Goal: Task Accomplishment & Management: Use online tool/utility

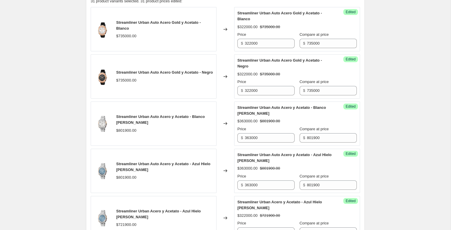
scroll to position [252, 0]
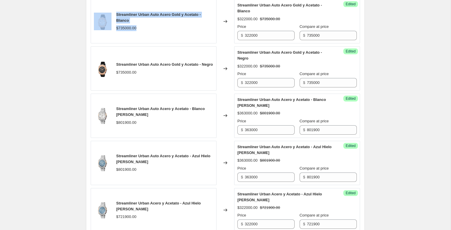
drag, startPoint x: 142, startPoint y: 33, endPoint x: 107, endPoint y: 24, distance: 35.2
click at [106, 24] on div "Streamliner Urban Auto Acero Gold y Acetato - Blanco $735000.00" at bounding box center [154, 21] width 126 height 44
click at [129, 25] on div "$735000.00" at bounding box center [126, 28] width 20 height 6
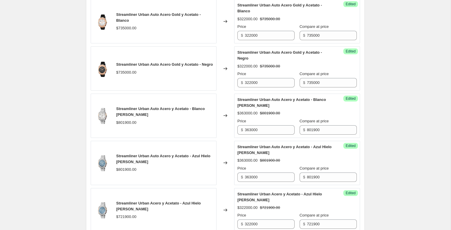
scroll to position [254, 0]
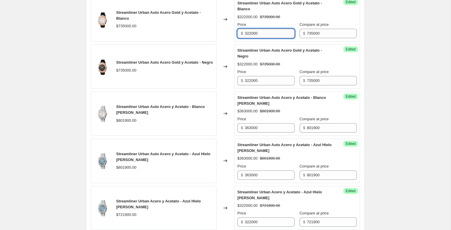
click at [269, 35] on input "322000" at bounding box center [270, 33] width 50 height 9
click at [188, 30] on div "Streamliner Urban Auto Acero Gold y Acetato - Blanco $735000.00" at bounding box center [154, 19] width 126 height 44
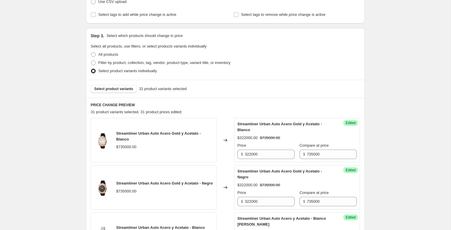
scroll to position [134, 0]
click at [268, 156] on input "322000" at bounding box center [270, 153] width 50 height 9
click at [265, 156] on input "322000" at bounding box center [270, 153] width 50 height 9
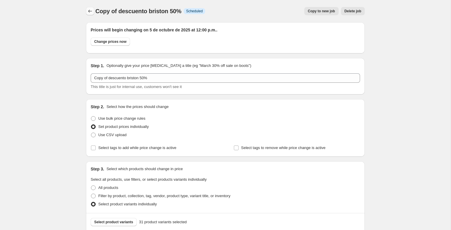
click at [88, 6] on div "Copy of descuento briston 50%. This page is ready Copy of descuento briston 50%…" at bounding box center [225, 11] width 279 height 22
click at [88, 10] on icon "Price change jobs" at bounding box center [90, 11] width 6 height 6
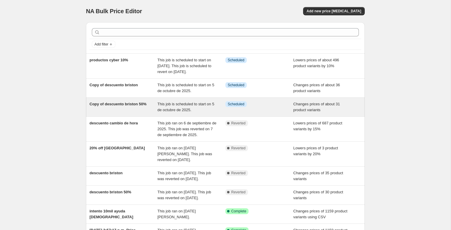
click at [135, 113] on div "Copy of descuento briston 50%" at bounding box center [124, 107] width 68 height 12
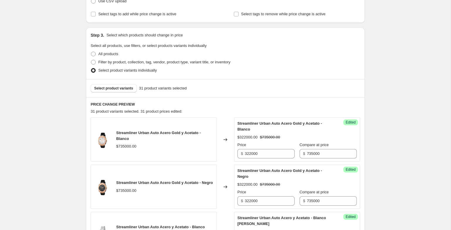
scroll to position [162, 0]
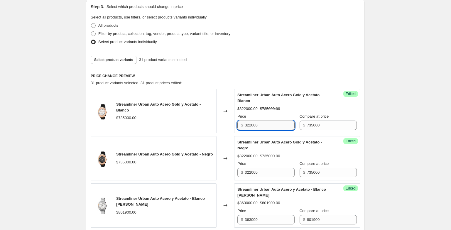
click at [280, 129] on input "322000" at bounding box center [270, 125] width 50 height 9
type input "367500"
click at [213, 129] on div "Streamliner Urban Auto Acero Gold y Acetato - Blanco $735000.00" at bounding box center [154, 111] width 126 height 44
click at [260, 122] on input "367500" at bounding box center [270, 125] width 50 height 9
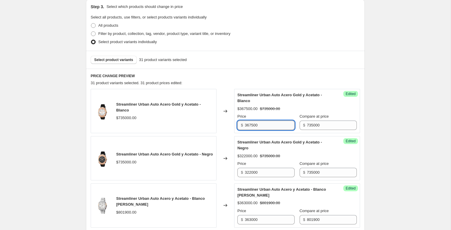
click at [260, 122] on input "367500" at bounding box center [270, 125] width 50 height 9
click at [263, 176] on input "322000" at bounding box center [270, 172] width 50 height 9
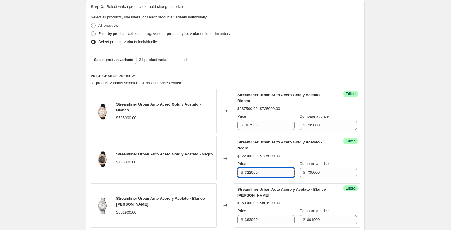
click at [263, 176] on input "322000" at bounding box center [270, 172] width 50 height 9
paste input "675"
type input "367500"
click at [307, 159] on div "$322000.00 $735000.00" at bounding box center [297, 156] width 119 height 6
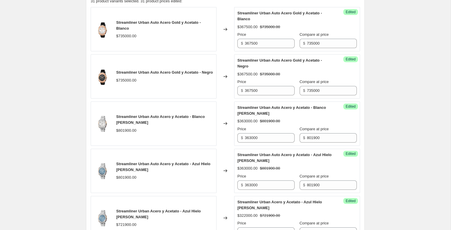
scroll to position [245, 0]
click at [265, 134] on input "363000" at bounding box center [270, 137] width 50 height 9
type input "320760"
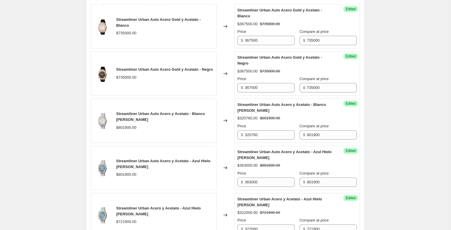
scroll to position [248, 0]
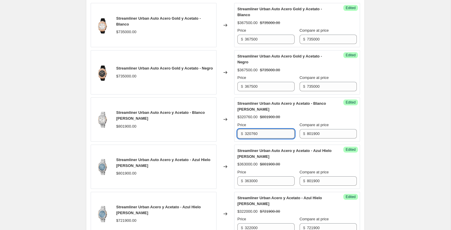
click at [268, 135] on input "320760" at bounding box center [270, 133] width 50 height 9
click at [268, 185] on input "363000" at bounding box center [270, 180] width 50 height 9
click at [267, 184] on input "363000" at bounding box center [270, 180] width 50 height 9
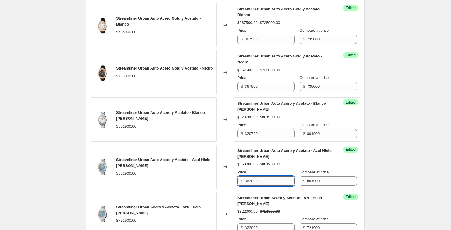
click at [267, 184] on input "363000" at bounding box center [270, 180] width 50 height 9
paste input "2076"
type input "320760"
click at [256, 162] on div "$320760.00" at bounding box center [248, 164] width 20 height 6
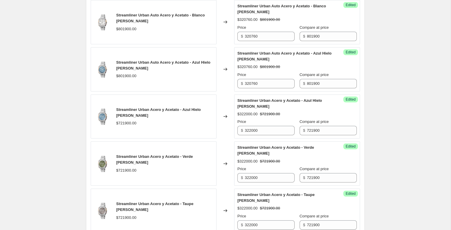
scroll to position [346, 0]
click at [272, 135] on input "322000" at bounding box center [270, 130] width 50 height 9
click at [308, 116] on div "$322000.00 $721900.00" at bounding box center [297, 115] width 119 height 6
click at [247, 129] on input "322000" at bounding box center [270, 130] width 50 height 9
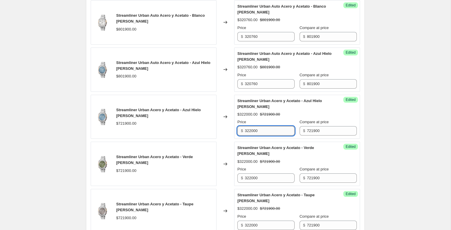
click at [271, 133] on input "322000" at bounding box center [270, 130] width 50 height 9
click at [273, 107] on div "Streamliner Urban Acero y Acetato - Azul Hielo [PERSON_NAME]" at bounding box center [286, 104] width 96 height 12
click at [273, 132] on input "322000" at bounding box center [270, 130] width 50 height 9
type input "288760"
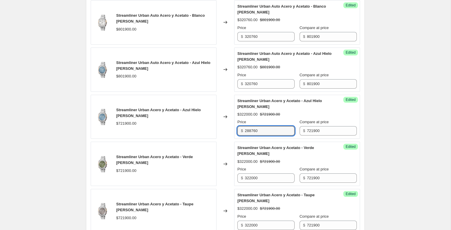
click at [228, 137] on div "Changed to" at bounding box center [226, 117] width 18 height 44
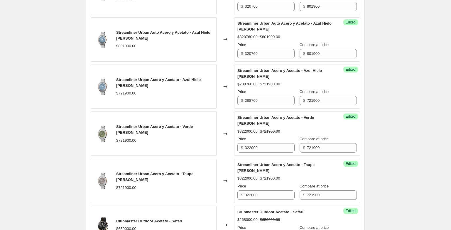
scroll to position [376, 0]
click at [267, 100] on input "288760" at bounding box center [270, 100] width 50 height 9
click at [277, 153] on div "Success Edited Streamliner Urban Acero y Acetato - Verde [PERSON_NAME] $322000.…" at bounding box center [297, 133] width 126 height 44
click at [277, 152] on input "322000" at bounding box center [270, 147] width 50 height 9
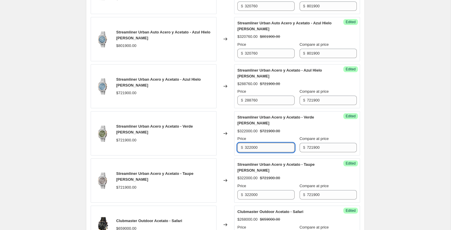
click at [277, 152] on input "322000" at bounding box center [270, 147] width 50 height 9
paste input "28876"
type input "288760"
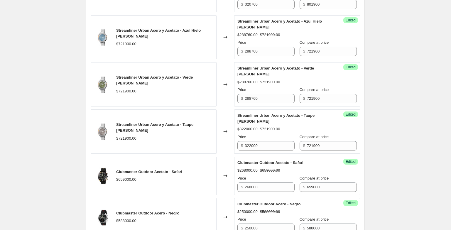
scroll to position [425, 0]
click at [259, 146] on input "322000" at bounding box center [270, 145] width 50 height 9
paste input "28876"
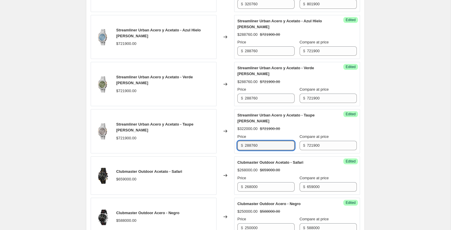
type input "288760"
click at [227, 149] on div "Changed to" at bounding box center [226, 131] width 18 height 44
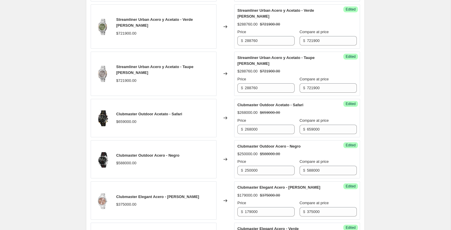
scroll to position [484, 0]
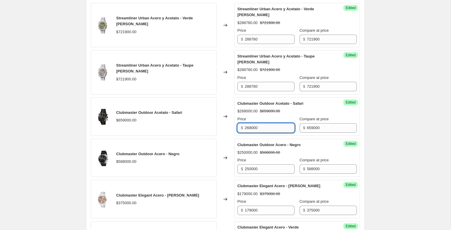
click at [263, 129] on input "268000" at bounding box center [270, 127] width 50 height 9
type input "263600"
click at [221, 134] on div "Changed to" at bounding box center [226, 116] width 18 height 38
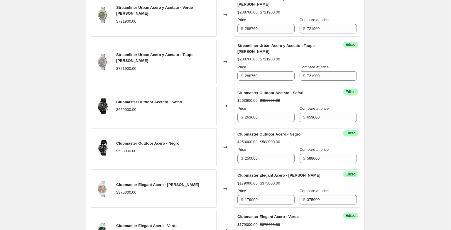
scroll to position [496, 0]
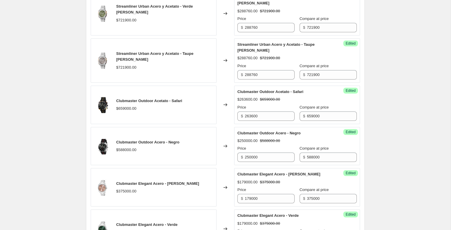
click at [259, 124] on div "Success Edited Clubmaster Outdoor Acetato - Safari $263600.00 $659000.00 Price …" at bounding box center [297, 105] width 126 height 38
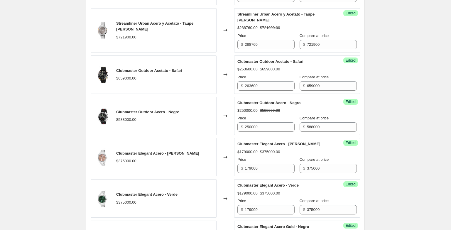
scroll to position [527, 0]
click at [263, 120] on div "Price" at bounding box center [266, 118] width 57 height 6
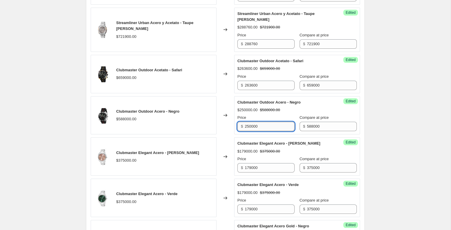
click at [263, 124] on input "250000" at bounding box center [270, 126] width 50 height 9
type input "235200"
click at [245, 138] on div "Success Edited Clubmaster Elegant Acero - [PERSON_NAME] $179000.00 $375000.00 P…" at bounding box center [297, 156] width 126 height 38
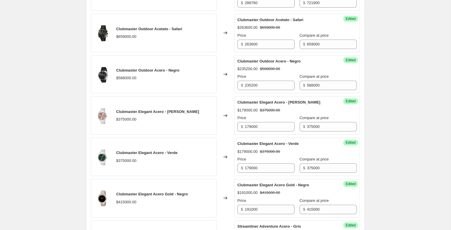
scroll to position [569, 0]
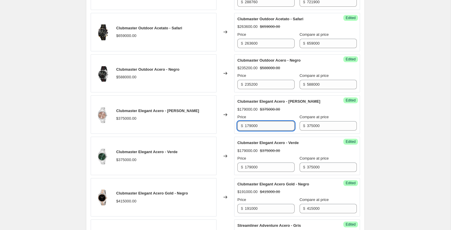
click at [263, 127] on input "179000" at bounding box center [270, 125] width 50 height 9
type input "187500"
click at [301, 100] on div "Clubmaster Elegant Acero - [PERSON_NAME]" at bounding box center [286, 102] width 96 height 6
click at [275, 126] on input "187500" at bounding box center [270, 125] width 50 height 9
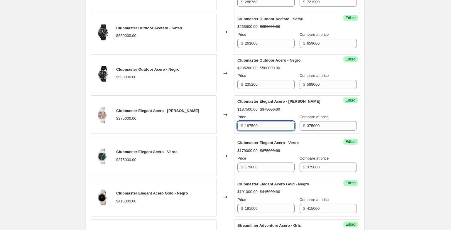
click at [275, 126] on input "187500" at bounding box center [270, 125] width 50 height 9
click at [275, 127] on input "187500" at bounding box center [270, 125] width 50 height 9
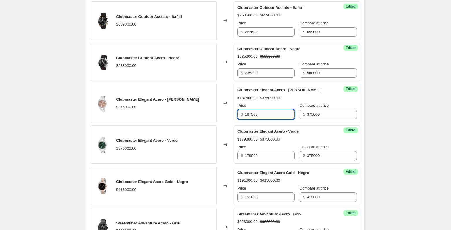
scroll to position [590, 0]
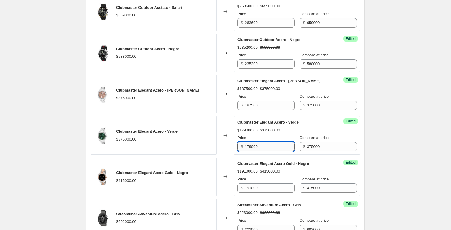
click at [268, 146] on input "179000" at bounding box center [270, 146] width 50 height 9
paste input "28876"
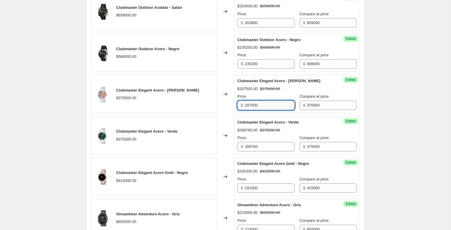
click at [268, 105] on input "187500" at bounding box center [270, 105] width 50 height 9
click at [273, 149] on input "288760" at bounding box center [270, 146] width 50 height 9
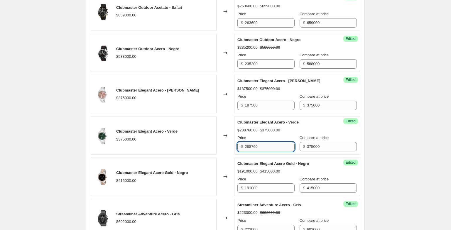
click at [273, 149] on input "288760" at bounding box center [270, 146] width 50 height 9
click at [267, 149] on input "288760" at bounding box center [270, 146] width 50 height 9
paste input "18750"
type input "187500"
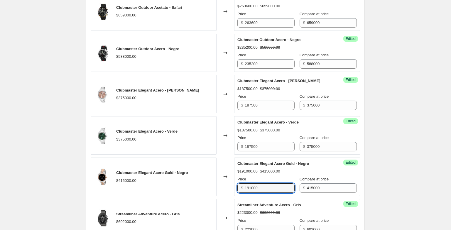
click at [264, 193] on div "Success Edited Clubmaster Elegant Acero Gold - Negro $191000.00 $415000.00 Pric…" at bounding box center [297, 177] width 126 height 38
click at [261, 161] on div "Clubmaster Elegant Acero Gold - Negro" at bounding box center [286, 164] width 96 height 6
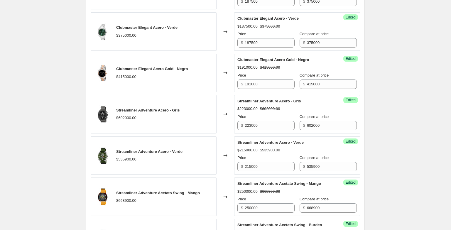
scroll to position [694, 0]
click at [267, 86] on input "191000" at bounding box center [270, 83] width 50 height 9
type input "207500"
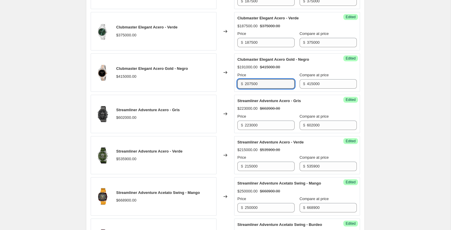
click at [250, 104] on div "Streamliner Adventure Acero - Gris $223000.00 $602000.00 Price $ 223000 Compare…" at bounding box center [297, 114] width 119 height 32
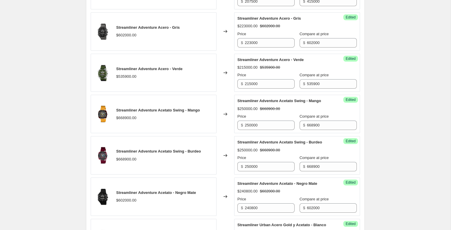
scroll to position [777, 0]
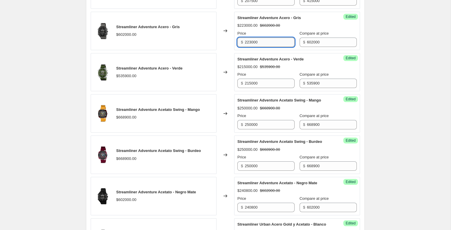
click at [266, 42] on input "223000" at bounding box center [270, 42] width 50 height 9
type input "240800"
click at [273, 88] on div "Success Edited Streamliner Adventure Acero - Verde $215000.00 $535900.00 Price …" at bounding box center [297, 72] width 126 height 38
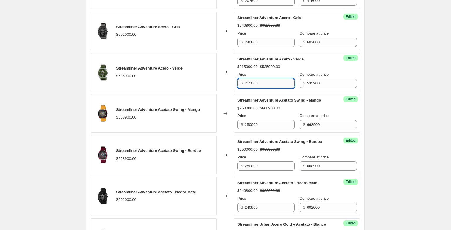
click at [272, 85] on input "215000" at bounding box center [270, 83] width 50 height 9
type input "215360"
click at [218, 103] on div "Changed to" at bounding box center [226, 113] width 18 height 38
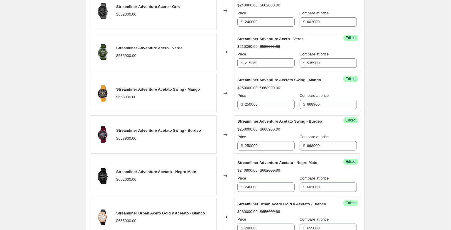
scroll to position [775, 0]
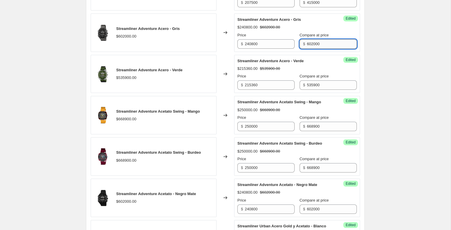
click at [337, 44] on input "602000" at bounding box center [332, 43] width 50 height 9
click at [328, 87] on input "535900" at bounding box center [332, 84] width 50 height 9
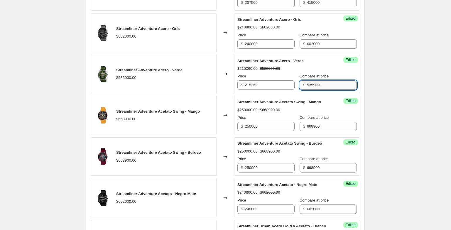
paste input "602000"
click at [307, 84] on input "535900602000" at bounding box center [332, 84] width 50 height 9
paste input "text"
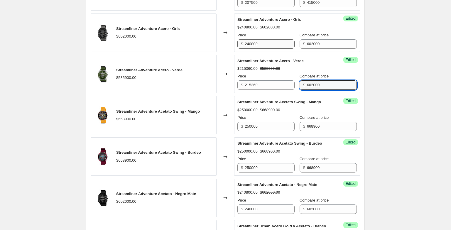
type input "602000"
click at [267, 41] on input "240800" at bounding box center [270, 43] width 50 height 9
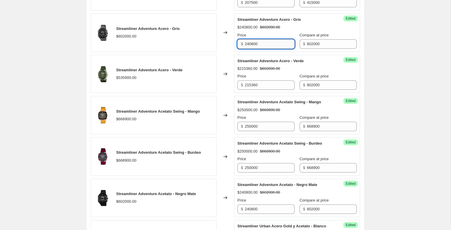
click at [267, 41] on input "240800" at bounding box center [270, 43] width 50 height 9
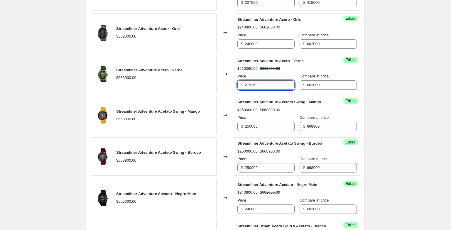
click at [268, 84] on input "215360" at bounding box center [270, 84] width 50 height 9
paste input "4080"
type input "240800"
click at [272, 67] on strike "$602000.00" at bounding box center [270, 69] width 20 height 6
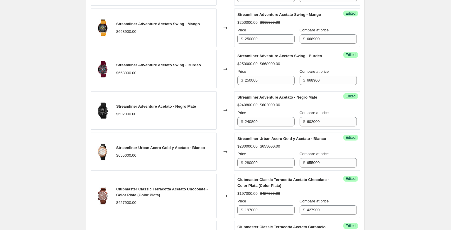
scroll to position [863, 0]
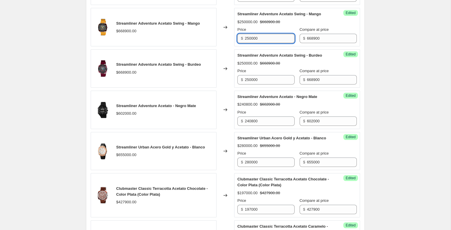
click at [257, 43] on input "250000" at bounding box center [270, 38] width 50 height 9
click at [264, 58] on div "Streamliner Adventure Acetato Swing - Burdeo" at bounding box center [286, 56] width 96 height 6
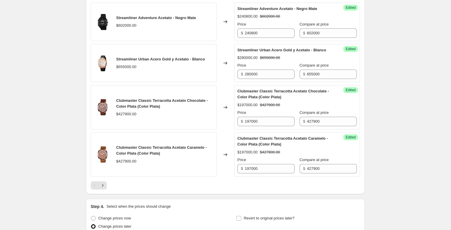
scroll to position [952, 0]
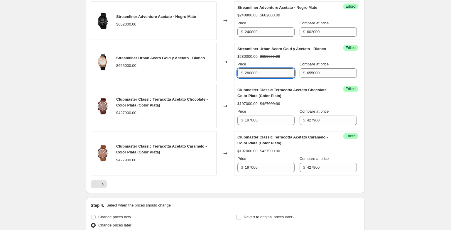
click at [269, 78] on input "280000" at bounding box center [270, 72] width 50 height 9
type input "262000"
click at [254, 98] on span "Clubmaster Classic Terracotta Acetato Chocolate - Color Plata (Color Plata)" at bounding box center [284, 93] width 92 height 10
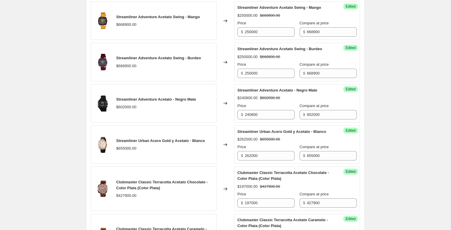
scroll to position [870, 0]
click at [278, 36] on input "250000" at bounding box center [270, 31] width 50 height 9
type input "267560"
click at [268, 78] on input "250000" at bounding box center [270, 72] width 50 height 9
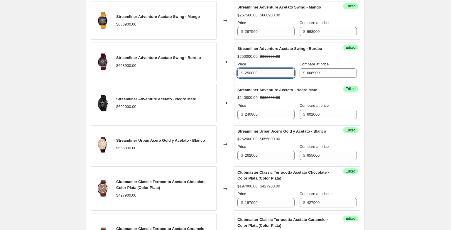
click at [268, 78] on input "250000" at bounding box center [270, 72] width 50 height 9
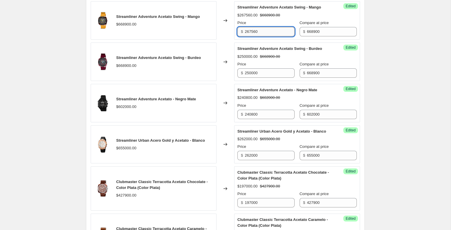
click at [270, 36] on input "267560" at bounding box center [270, 31] width 50 height 9
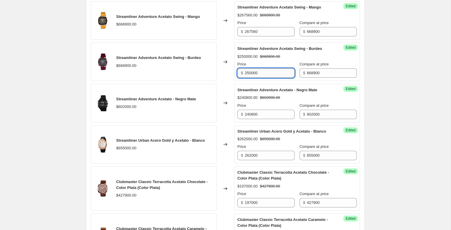
click at [268, 78] on input "250000" at bounding box center [270, 72] width 50 height 9
paste input "6756"
type input "267560"
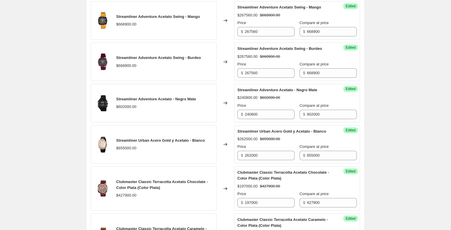
click at [265, 109] on div "Price" at bounding box center [266, 106] width 57 height 6
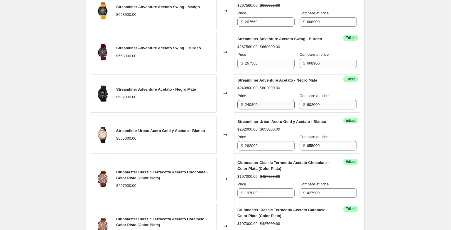
scroll to position [880, 0]
click at [264, 109] on input "240800" at bounding box center [270, 104] width 50 height 9
click at [210, 112] on div "Streamliner Adventure Acetato - Negro Mate $602000.00" at bounding box center [154, 93] width 126 height 38
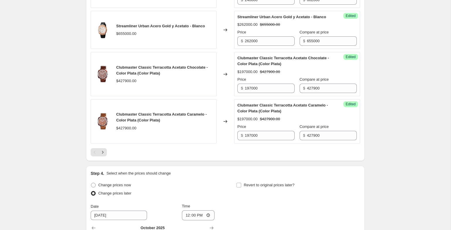
scroll to position [987, 0]
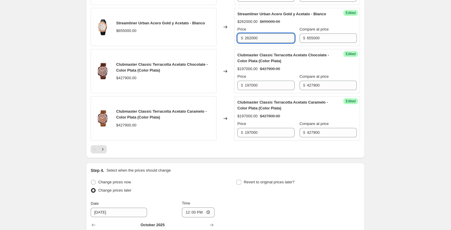
click at [259, 43] on input "262000" at bounding box center [270, 37] width 50 height 9
click at [269, 90] on input "197000" at bounding box center [270, 85] width 50 height 9
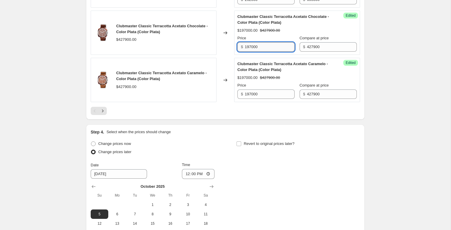
scroll to position [1026, 0]
click at [268, 51] on input "197000" at bounding box center [270, 46] width 50 height 9
type input "171160"
click at [257, 71] on span "Clubmaster Classic Terracotta Acetato Caramelo - Color Plata (Color Plata)" at bounding box center [283, 66] width 91 height 10
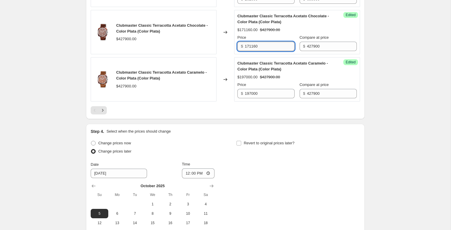
click at [261, 51] on input "171160" at bounding box center [270, 46] width 50 height 9
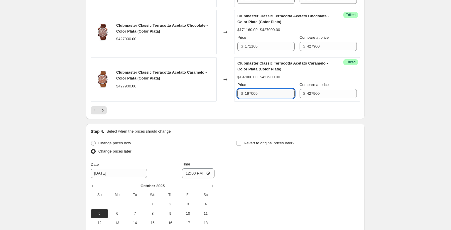
click at [267, 98] on input "197000" at bounding box center [270, 93] width 50 height 9
paste input "7116"
type input "171160"
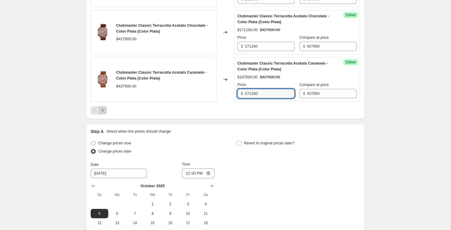
click at [102, 113] on icon "Next" at bounding box center [103, 110] width 6 height 6
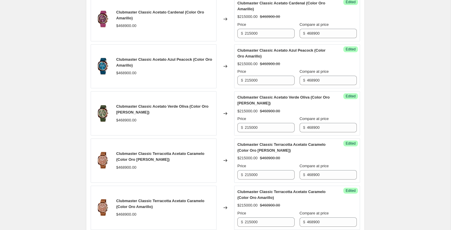
scroll to position [193, 0]
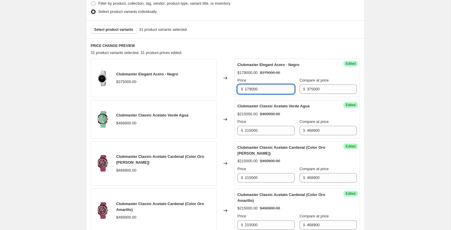
click at [266, 90] on input "179000" at bounding box center [270, 89] width 50 height 9
type input "187500"
click at [261, 116] on div "$215000.00 $468900.00" at bounding box center [297, 114] width 119 height 6
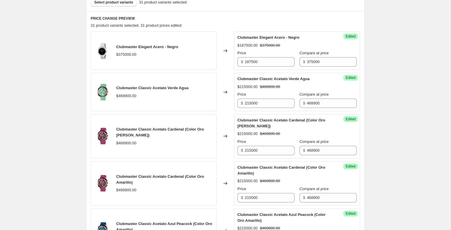
scroll to position [228, 0]
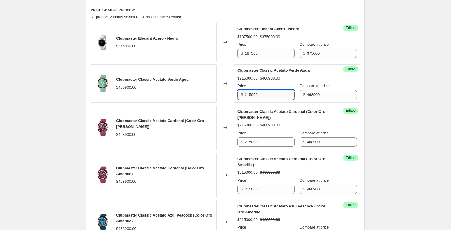
click at [263, 98] on input "215000" at bounding box center [270, 94] width 50 height 9
click at [253, 95] on input "234450" at bounding box center [270, 94] width 50 height 9
click at [272, 95] on input "234450" at bounding box center [270, 94] width 50 height 9
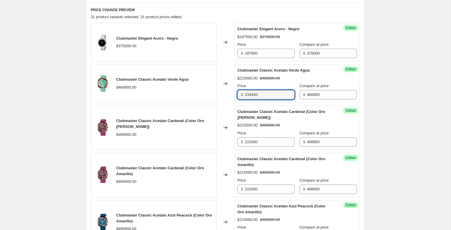
type input "234450"
click at [266, 147] on div "Success Edited Clubmaster Classic Acetato Cardenal (Color Oro [PERSON_NAME]) $2…" at bounding box center [297, 128] width 126 height 44
click at [267, 147] on div "Success Edited Clubmaster Classic Acetato Cardenal (Color Oro [PERSON_NAME]) $2…" at bounding box center [297, 128] width 126 height 44
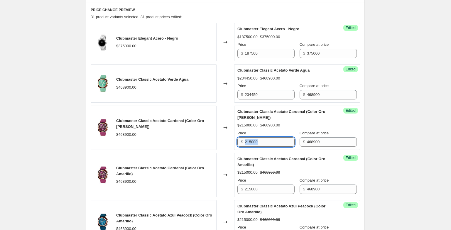
click at [268, 141] on input "215000" at bounding box center [270, 141] width 50 height 9
paste input "3445"
type input "234450"
click at [264, 191] on input "215000" at bounding box center [270, 189] width 50 height 9
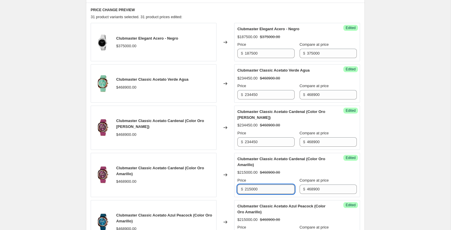
click at [264, 191] on input "215000" at bounding box center [270, 189] width 50 height 9
paste input "3445"
type input "234450"
click at [272, 172] on strike "$468900.00" at bounding box center [270, 173] width 20 height 6
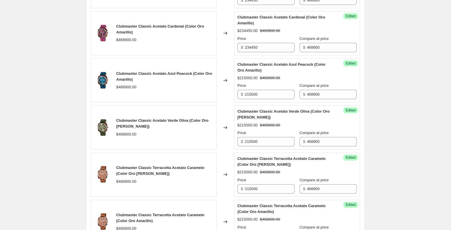
scroll to position [380, 0]
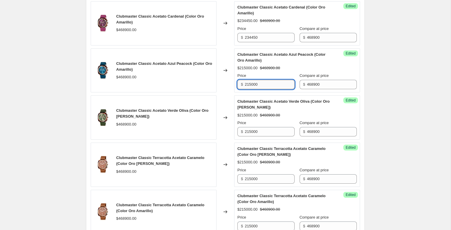
click at [267, 87] on input "215000" at bounding box center [270, 84] width 50 height 9
paste input "3445"
type input "234450"
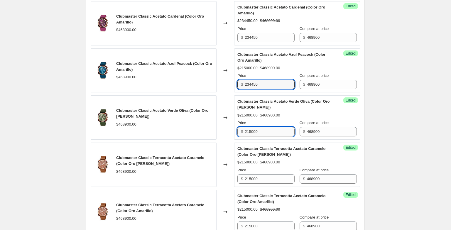
click at [267, 132] on input "215000" at bounding box center [270, 131] width 50 height 9
paste input "3445"
type input "234450"
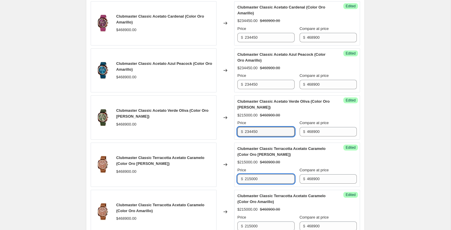
click at [275, 177] on input "215000" at bounding box center [270, 178] width 50 height 9
paste input "3445"
type input "234450"
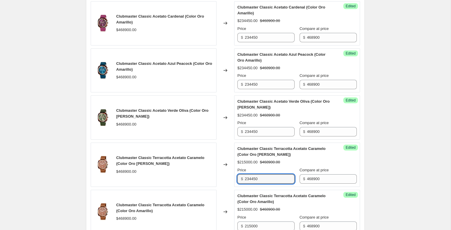
click at [277, 166] on div "Clubmaster Classic Terracotta Acetato Caramelo (Color Oro [PERSON_NAME]) $21500…" at bounding box center [297, 165] width 119 height 38
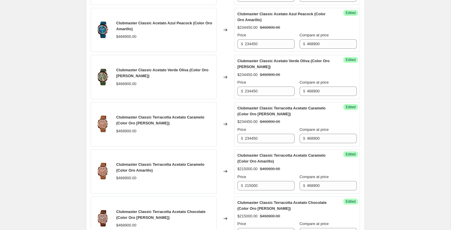
scroll to position [421, 0]
click at [275, 187] on input "215000" at bounding box center [270, 185] width 50 height 9
paste input "3445"
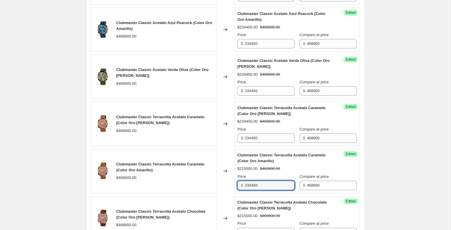
type input "234450"
click at [277, 175] on div "Price" at bounding box center [266, 177] width 57 height 6
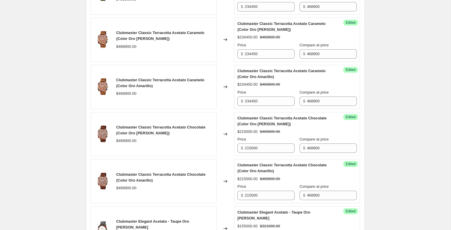
scroll to position [510, 0]
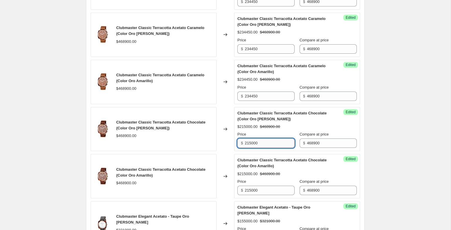
click at [272, 141] on input "215000" at bounding box center [270, 143] width 50 height 9
paste input "3445"
click at [253, 145] on input "234450" at bounding box center [270, 143] width 50 height 9
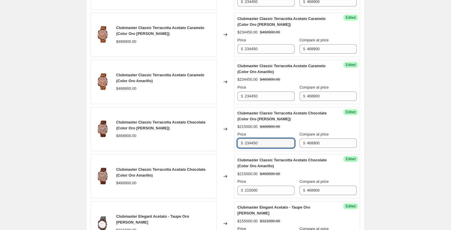
type input "234450"
click at [254, 159] on span "Clubmaster Classic Terracotta Acetato Chocolate (Color Oro Amarillo)" at bounding box center [282, 163] width 89 height 10
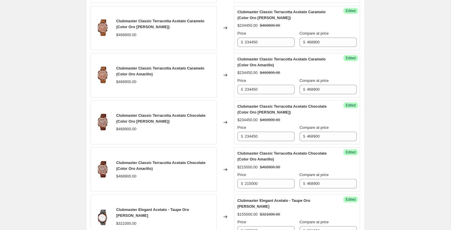
scroll to position [532, 0]
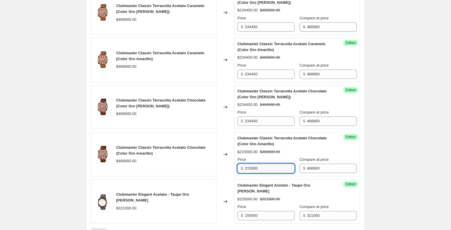
click at [270, 170] on input "215000" at bounding box center [270, 168] width 50 height 9
paste input "3445"
type input "234450"
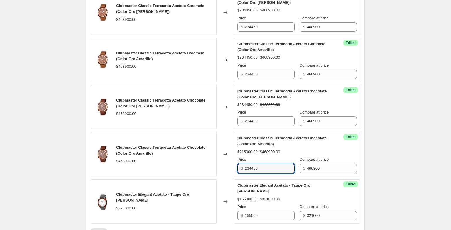
click at [272, 156] on div "Clubmaster Classic Terracotta Acetato Chocolate (Color Oro Amarillo) $215000.00…" at bounding box center [297, 154] width 119 height 38
click at [254, 171] on input "234450" at bounding box center [270, 168] width 50 height 9
click at [252, 172] on input "234450" at bounding box center [270, 168] width 50 height 9
click at [252, 170] on input "234450" at bounding box center [270, 168] width 50 height 9
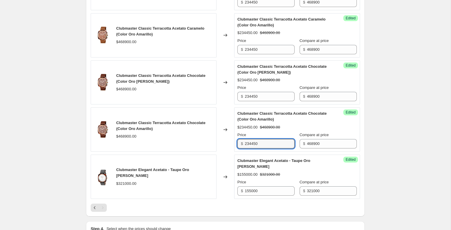
scroll to position [617, 0]
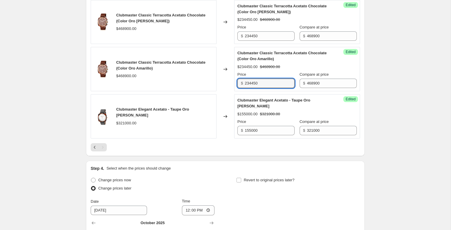
click at [351, 111] on div "Success Edited Clubmaster Elegant Acetato - Taupe Oro [PERSON_NAME] $155000.00 …" at bounding box center [297, 116] width 126 height 44
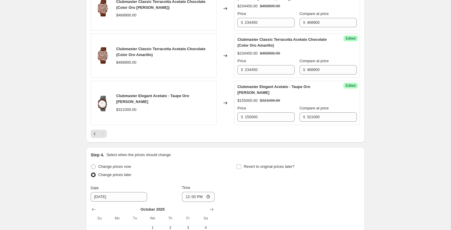
scroll to position [632, 0]
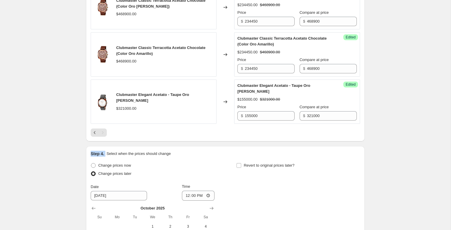
click at [278, 115] on input "155000" at bounding box center [270, 115] width 50 height 9
type input "160500"
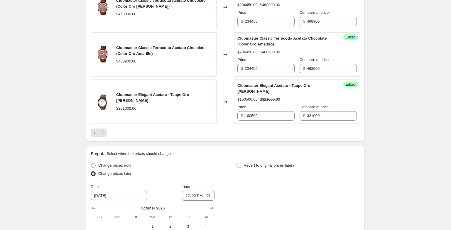
click at [212, 164] on div "Change prices now" at bounding box center [153, 165] width 124 height 8
click at [188, 192] on input "12:00" at bounding box center [198, 196] width 33 height 10
type input "23:40"
click at [299, 199] on div "Change prices now Change prices later Date [DATE] Time 23:40 [DATE] Su Mo Tu We…" at bounding box center [226, 214] width 270 height 107
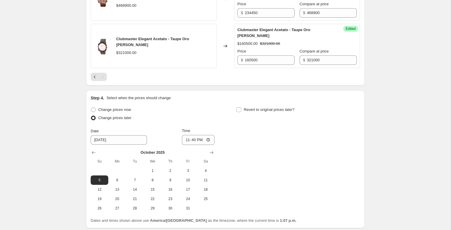
scroll to position [735, 0]
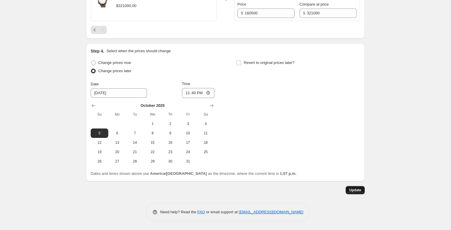
click at [349, 190] on span "Update" at bounding box center [355, 190] width 12 height 5
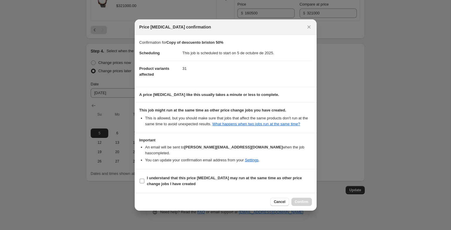
click at [154, 181] on span "I understand that this price [MEDICAL_DATA] may run at the same time as other p…" at bounding box center [229, 181] width 165 height 12
click at [144, 181] on input "I understand that this price [MEDICAL_DATA] may run at the same time as other p…" at bounding box center [142, 181] width 5 height 5
checkbox input "true"
click at [307, 201] on span "Confirm" at bounding box center [302, 202] width 14 height 5
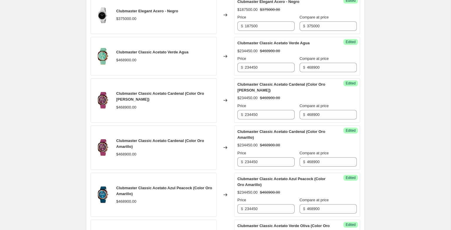
scroll to position [0, 0]
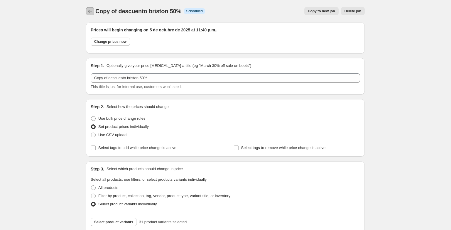
click at [87, 11] on button "Price change jobs" at bounding box center [90, 11] width 8 height 8
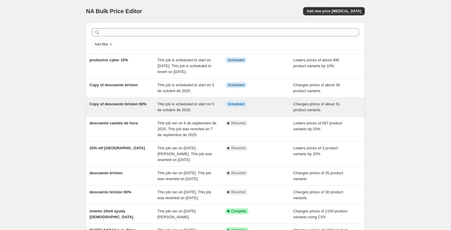
click at [124, 106] on span "Copy of descuento briston 50%" at bounding box center [118, 104] width 57 height 4
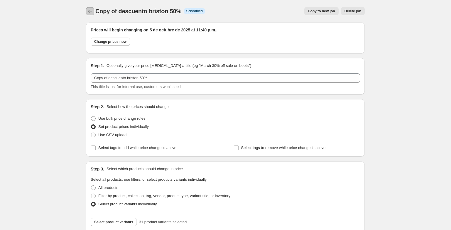
click at [93, 8] on button "Price change jobs" at bounding box center [90, 11] width 8 height 8
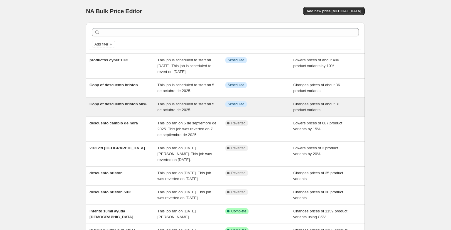
click at [104, 106] on span "Copy of descuento briston 50%" at bounding box center [118, 104] width 57 height 4
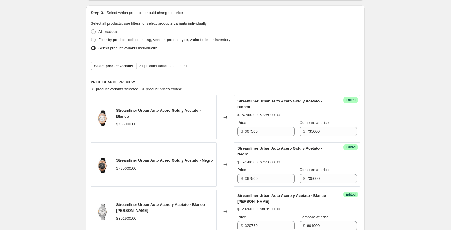
scroll to position [191, 0]
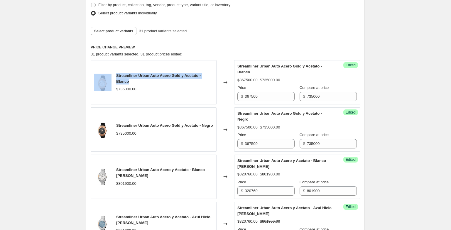
drag, startPoint x: 134, startPoint y: 80, endPoint x: 106, endPoint y: 76, distance: 28.5
click at [106, 76] on div "Streamliner Urban Auto Acero Gold y Acetato - Blanco $735000.00" at bounding box center [154, 82] width 126 height 44
copy div "Streamliner Urban Auto Acero Gold y Acetato - Blanco"
click at [164, 143] on div "Streamliner Urban Auto Acero Gold y Acetato - Negro $735000.00" at bounding box center [154, 129] width 126 height 44
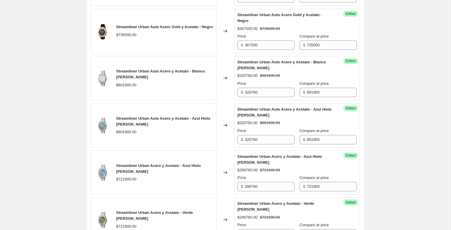
scroll to position [305, 0]
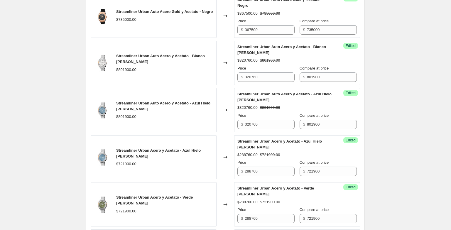
click at [276, 61] on strike "$801900.00" at bounding box center [270, 61] width 20 height 6
drag, startPoint x: 152, startPoint y: 65, endPoint x: 121, endPoint y: 50, distance: 34.0
click at [121, 50] on div "Streamliner Urban Auto Acero y Acetato - Blanco [PERSON_NAME] $801900.00" at bounding box center [154, 63] width 126 height 44
copy span "Streamliner Urban Auto Acero y Acetato - Blanco [PERSON_NAME]"
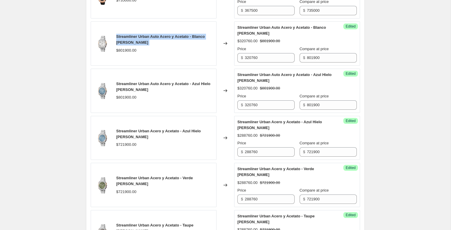
scroll to position [325, 0]
drag, startPoint x: 146, startPoint y: 133, endPoint x: 116, endPoint y: 126, distance: 31.3
click at [116, 126] on div "Streamliner Urban Acero y Acetato - Azul Hielo [PERSON_NAME] $721900.00" at bounding box center [154, 137] width 126 height 44
copy span "Streamliner Urban Acero y Acetato - Azul Hielo [PERSON_NAME]"
click at [159, 140] on div "Streamliner Urban Acero y Acetato - Azul Hielo [PERSON_NAME] $721900.00" at bounding box center [164, 137] width 97 height 19
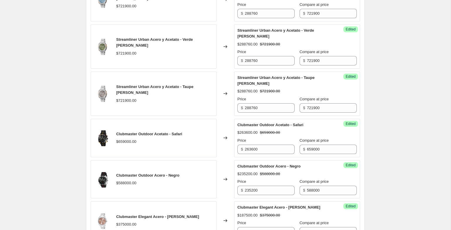
scroll to position [468, 0]
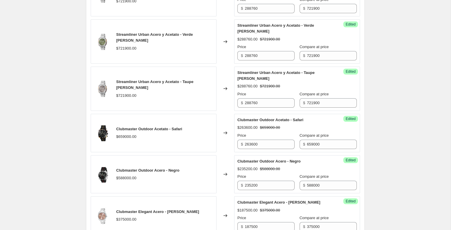
click at [133, 31] on div "Streamliner Urban Acero y Acetato - Verde [PERSON_NAME] $721900.00" at bounding box center [154, 41] width 126 height 44
copy span "Streamliner Urban Acero y Acetato - Verde [PERSON_NAME]"
click at [124, 79] on div "Streamliner Urban Acero y Acetato - Taupe [PERSON_NAME]" at bounding box center [164, 85] width 97 height 12
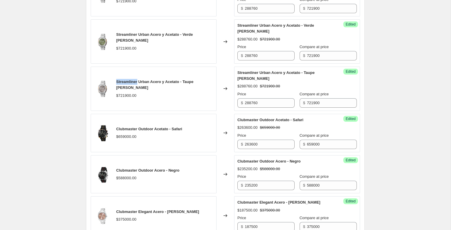
click at [124, 79] on div "Streamliner Urban Acero y Acetato - Taupe [PERSON_NAME]" at bounding box center [164, 85] width 97 height 12
copy span "Streamliner Urban Acero y Acetato - Taupe [PERSON_NAME]"
click at [135, 129] on span "Clubmaster Outdoor Acetato - Safari" at bounding box center [149, 129] width 66 height 4
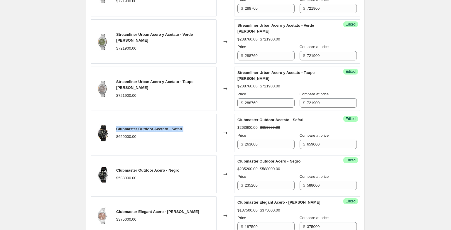
click at [135, 129] on span "Clubmaster Outdoor Acetato - Safari" at bounding box center [149, 129] width 66 height 4
copy span "Clubmaster Outdoor Acetato - Safari"
click at [128, 172] on span "Clubmaster Outdoor Acero - Negro" at bounding box center [147, 170] width 63 height 4
copy span "Clubmaster"
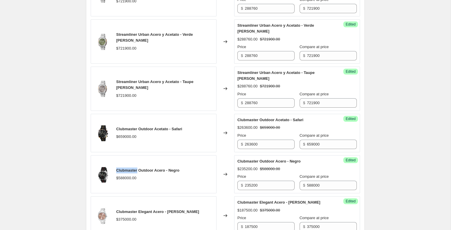
click at [128, 172] on span "Clubmaster Outdoor Acero - Negro" at bounding box center [147, 170] width 63 height 4
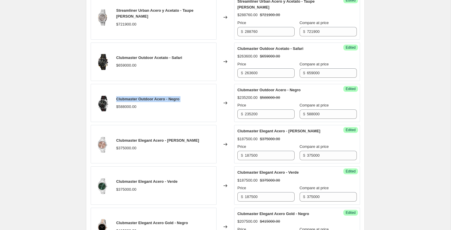
scroll to position [544, 0]
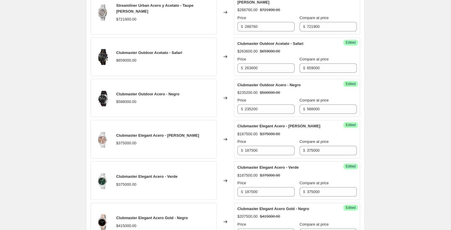
click at [135, 134] on span "Clubmaster Elegant Acero - [PERSON_NAME]" at bounding box center [157, 135] width 83 height 4
copy span "Clubmaster Elegant Acero - [PERSON_NAME]"
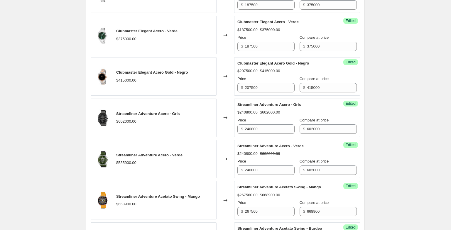
scroll to position [707, 0]
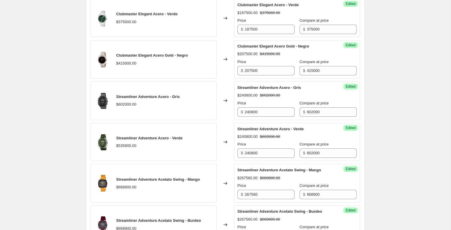
click at [148, 93] on div "Streamliner Adventure Acero - Gris $602000.00" at bounding box center [154, 101] width 126 height 38
copy span "Streamliner Adventure Acero - Gris"
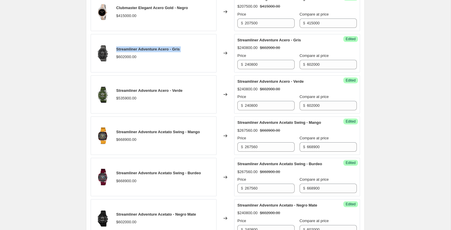
scroll to position [805, 0]
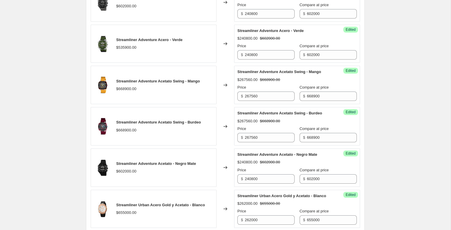
click at [141, 79] on div "Streamliner Adventure Acetato Swing - Mango $668900.00" at bounding box center [154, 85] width 126 height 38
click at [141, 80] on div "Streamliner Adventure Acetato Swing - Mango $668900.00" at bounding box center [154, 85] width 126 height 38
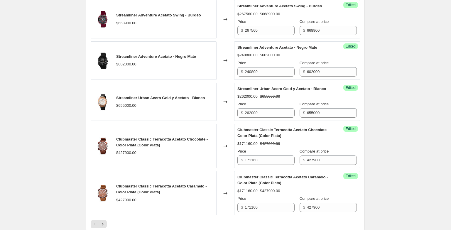
scroll to position [951, 0]
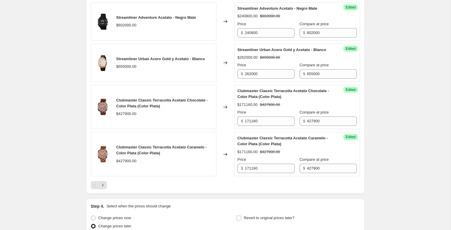
click at [140, 61] on span "Streamliner Urban Acero Gold y Acetato - Blanco" at bounding box center [160, 59] width 89 height 4
copy span "Streamliner Urban Acero Gold y Acetato - Blanco"
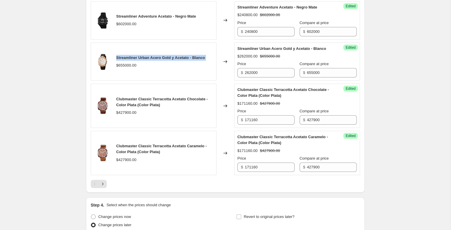
scroll to position [954, 0]
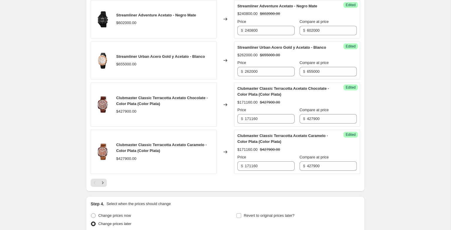
click at [142, 107] on div "Clubmaster Classic Terracotta Acetato Chocolate - Color Plata (Color Plata)" at bounding box center [164, 101] width 97 height 12
click at [105, 186] on icon "Next" at bounding box center [103, 183] width 6 height 6
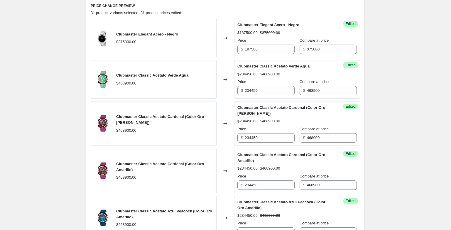
scroll to position [233, 0]
click at [151, 73] on div "Clubmaster Classic Acetato Verde Agua" at bounding box center [152, 76] width 72 height 6
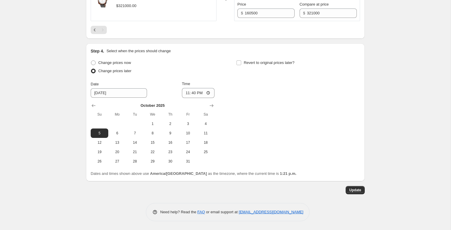
scroll to position [679, 0]
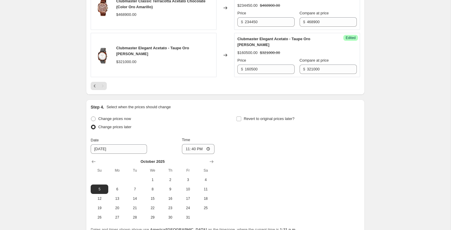
click at [139, 51] on span "Clubmaster Elegant Acetato - Taupe Oro [PERSON_NAME]" at bounding box center [152, 51] width 73 height 10
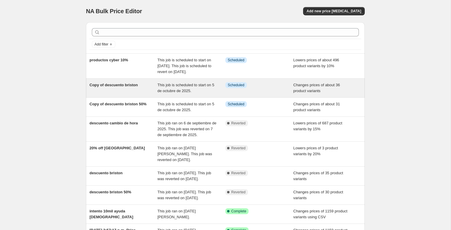
click at [137, 94] on div "Copy of descuento briston" at bounding box center [124, 88] width 68 height 12
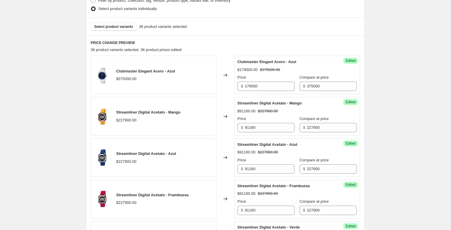
scroll to position [199, 0]
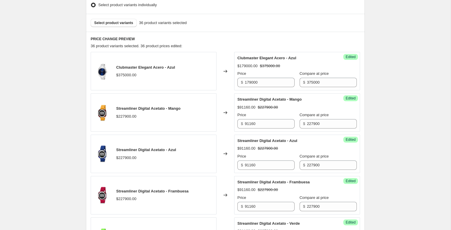
click at [150, 68] on span "Clubmaster Elegant Acero - Azul" at bounding box center [145, 67] width 59 height 4
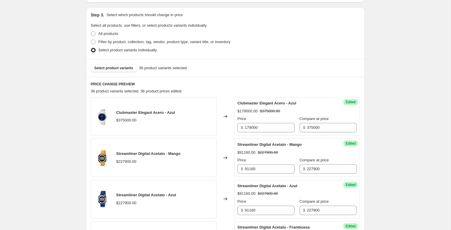
scroll to position [181, 0]
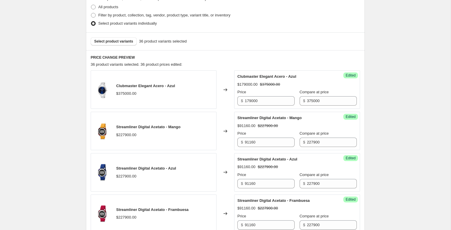
click at [147, 85] on span "Clubmaster Elegant Acero - Azul" at bounding box center [145, 86] width 59 height 4
click at [137, 124] on div "Streamliner Digital Acetato - Mango $227900.00" at bounding box center [154, 131] width 126 height 38
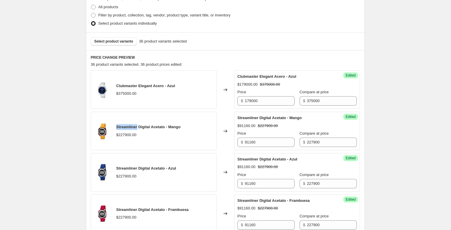
click at [134, 127] on span "Streamliner Digital Acetato - Mango" at bounding box center [148, 127] width 64 height 4
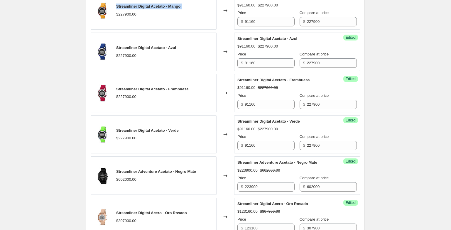
scroll to position [304, 0]
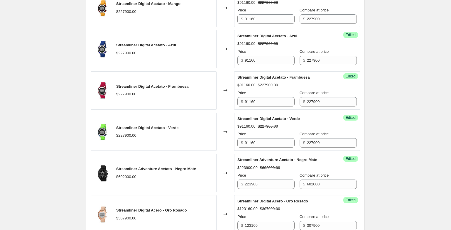
click at [143, 22] on div "Streamliner Digital Acetato - Mango $227900.00" at bounding box center [154, 8] width 126 height 38
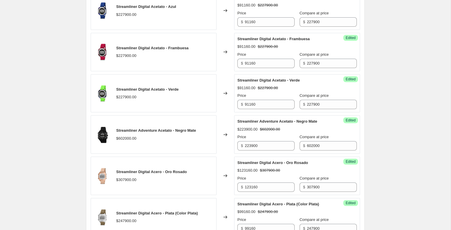
scroll to position [359, 0]
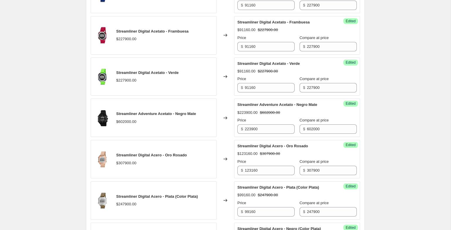
click at [158, 111] on div "Streamliner Adventure Acetato - Negro Mate" at bounding box center [156, 114] width 80 height 6
copy span "Streamliner Adventure Acetato - Negro Mate"
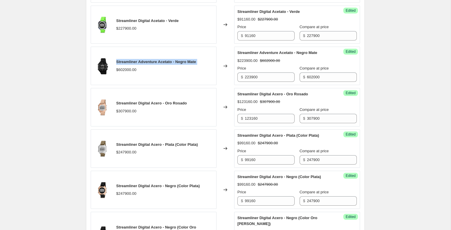
scroll to position [439, 0]
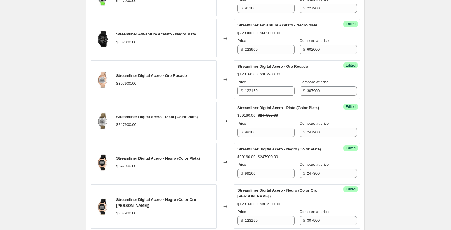
click at [140, 77] on span "Streamliner Digital Acero - Oro Rosado" at bounding box center [151, 75] width 71 height 4
copy span "Streamliner Digital Acero - Oro Rosado"
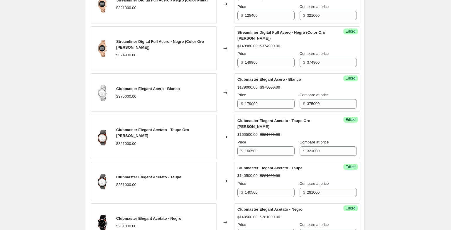
scroll to position [774, 0]
click at [154, 91] on span "Clubmaster Elegant Acero - Blanco" at bounding box center [148, 89] width 64 height 4
copy span "Clubmaster Elegant Acero - Blanco"
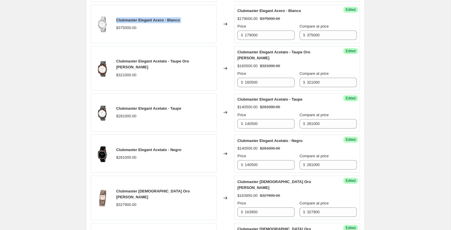
scroll to position [887, 0]
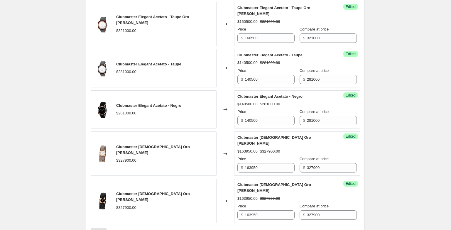
click at [154, 25] on span "Clubmaster Elegant Acetato - Taupe Oro [PERSON_NAME]" at bounding box center [152, 20] width 73 height 10
copy span "Clubmaster Elegant Acetato - Taupe Oro [PERSON_NAME]"
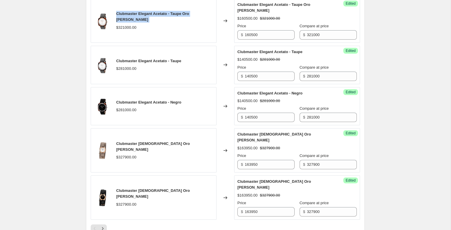
scroll to position [897, 0]
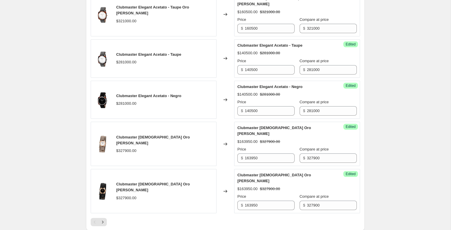
click at [124, 57] on span "Clubmaster Elegant Acetato - Taupe" at bounding box center [148, 54] width 65 height 4
copy span "Clubmaster Elegant Acetato - Taupe"
click at [154, 98] on span "Clubmaster Elegant Acetato - Negro" at bounding box center [148, 96] width 65 height 4
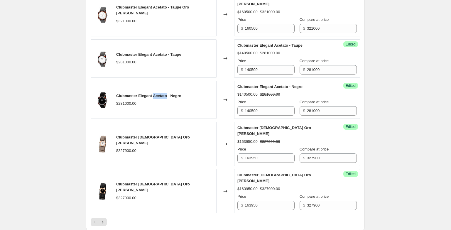
click at [154, 98] on span "Clubmaster Elegant Acetato - Negro" at bounding box center [148, 96] width 65 height 4
copy span "Clubmaster Elegant Acetato - Negro"
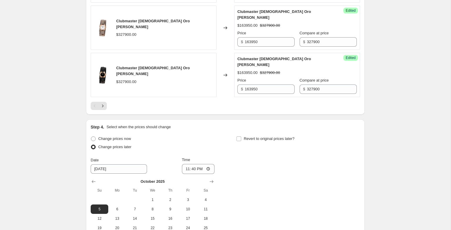
scroll to position [1010, 0]
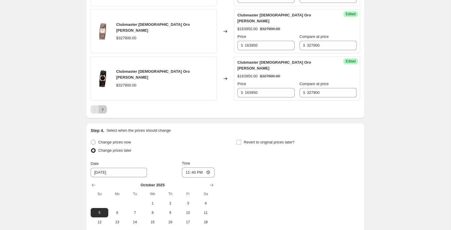
click at [103, 112] on icon "Next" at bounding box center [103, 110] width 6 height 6
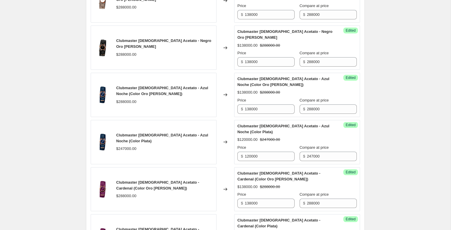
scroll to position [0, 0]
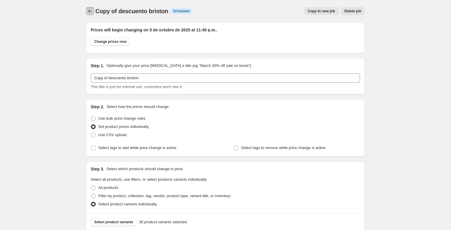
click at [91, 14] on button "Price change jobs" at bounding box center [90, 11] width 8 height 8
